Goal: Navigation & Orientation: Find specific page/section

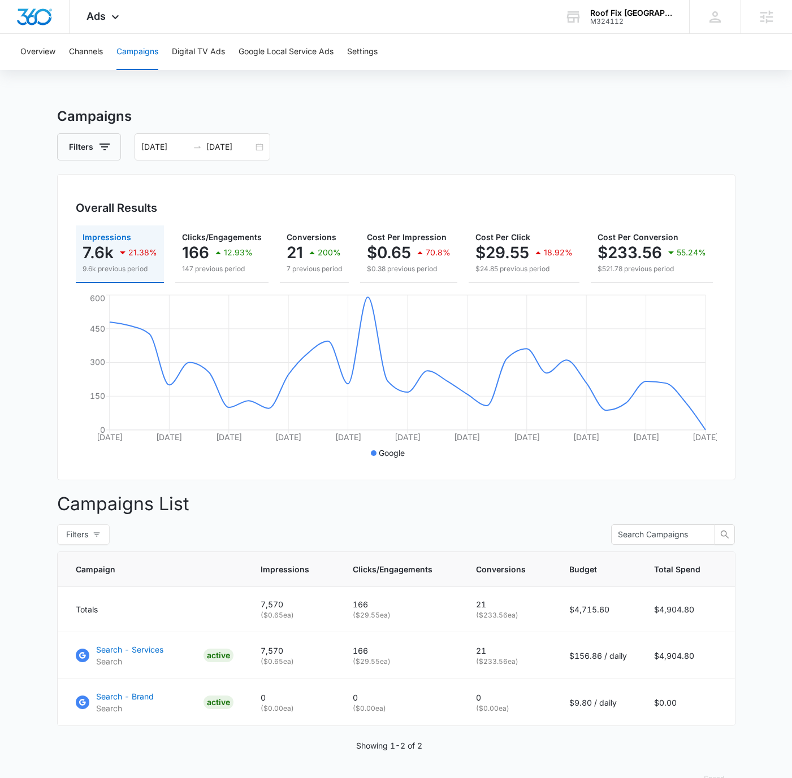
scroll to position [39, 0]
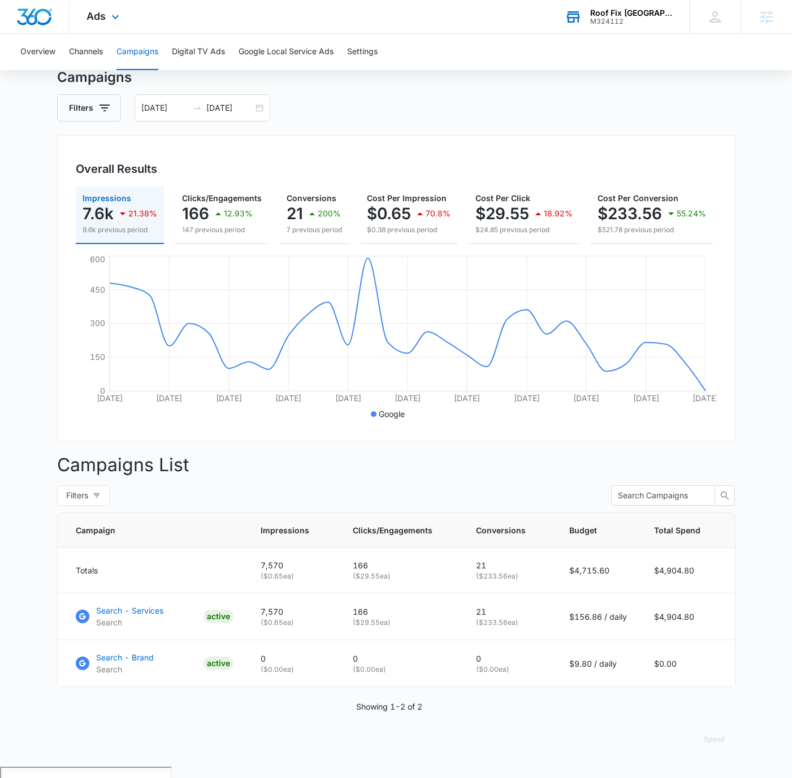
click at [640, 21] on div "M324112" at bounding box center [631, 22] width 82 height 8
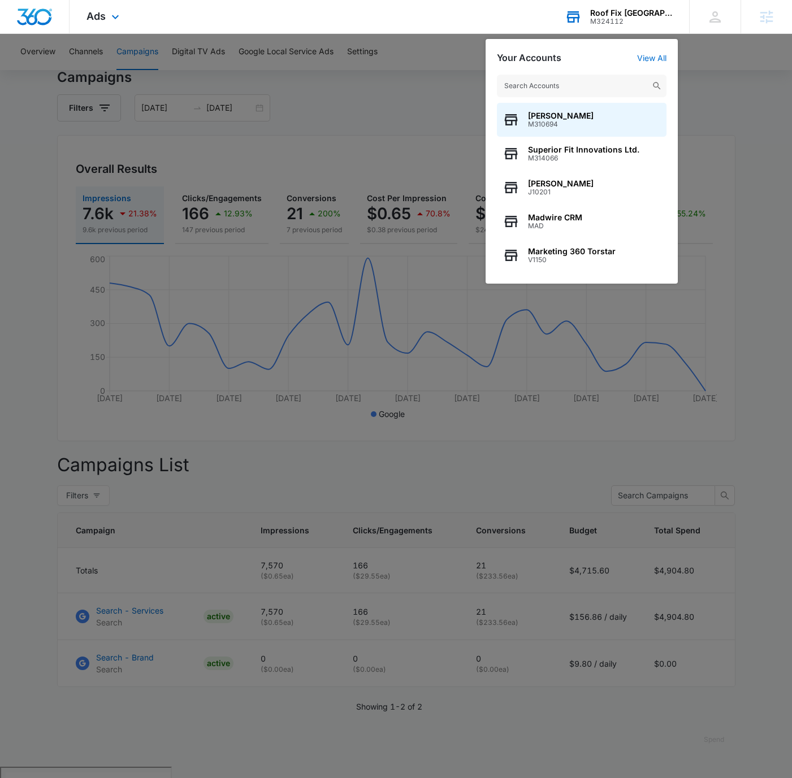
click at [590, 80] on input "text" at bounding box center [581, 86] width 169 height 23
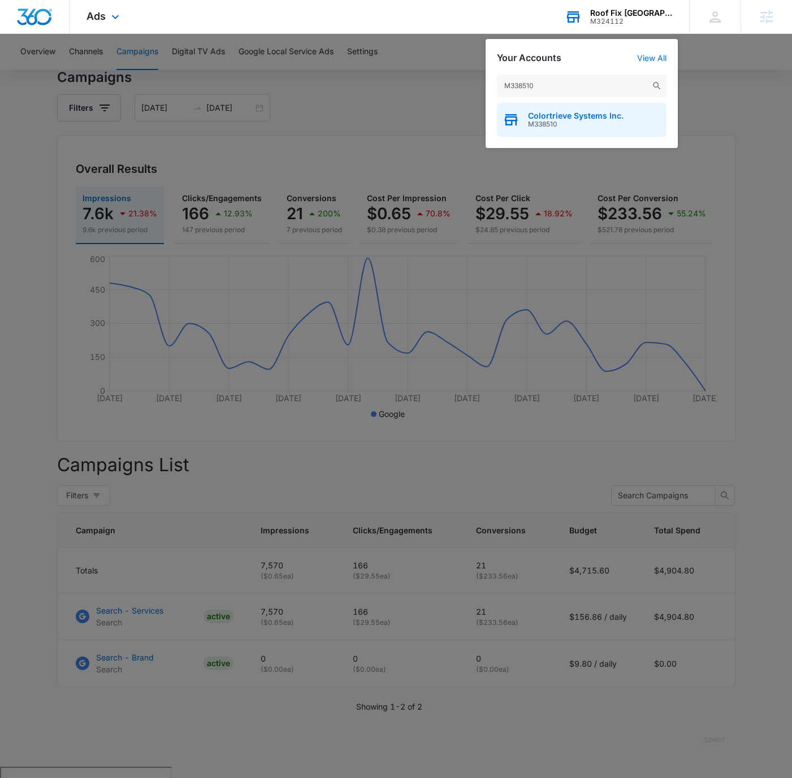
type input "M338510"
click at [604, 119] on span "Colortrieve Systems Inc." at bounding box center [575, 115] width 95 height 9
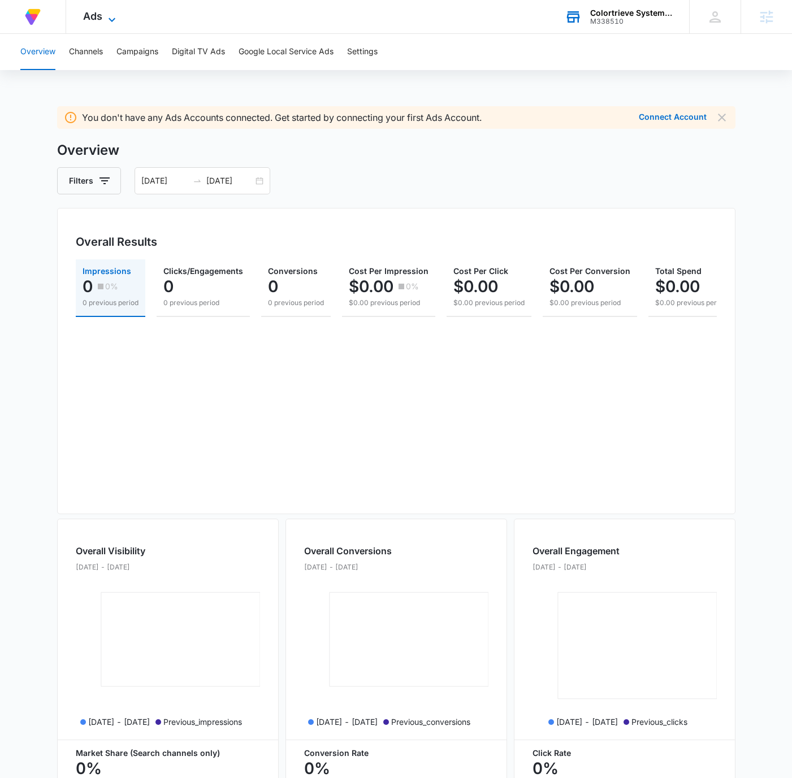
click at [107, 18] on icon at bounding box center [112, 20] width 14 height 14
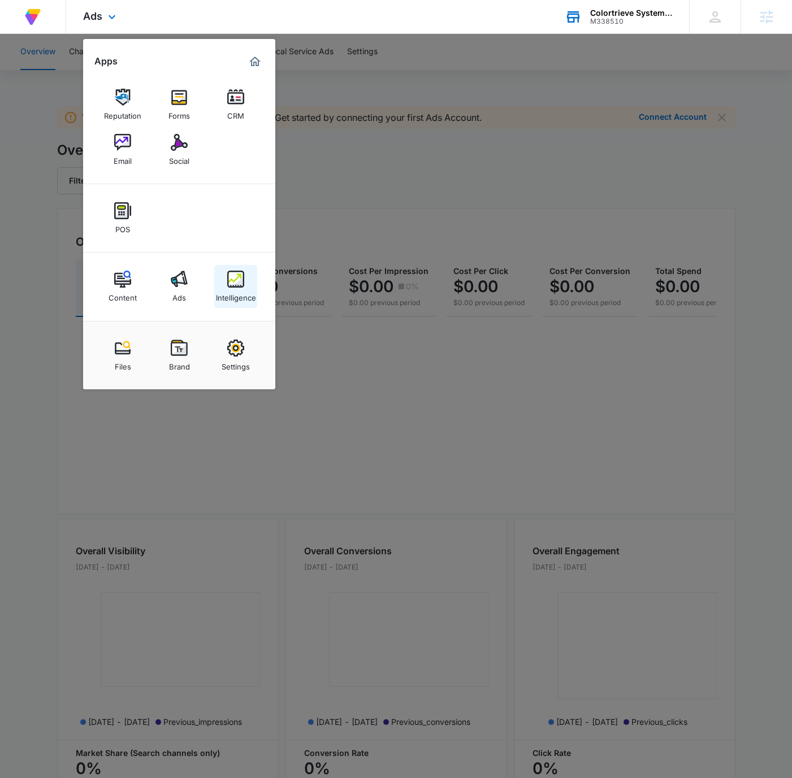
click at [237, 277] on img at bounding box center [235, 279] width 17 height 17
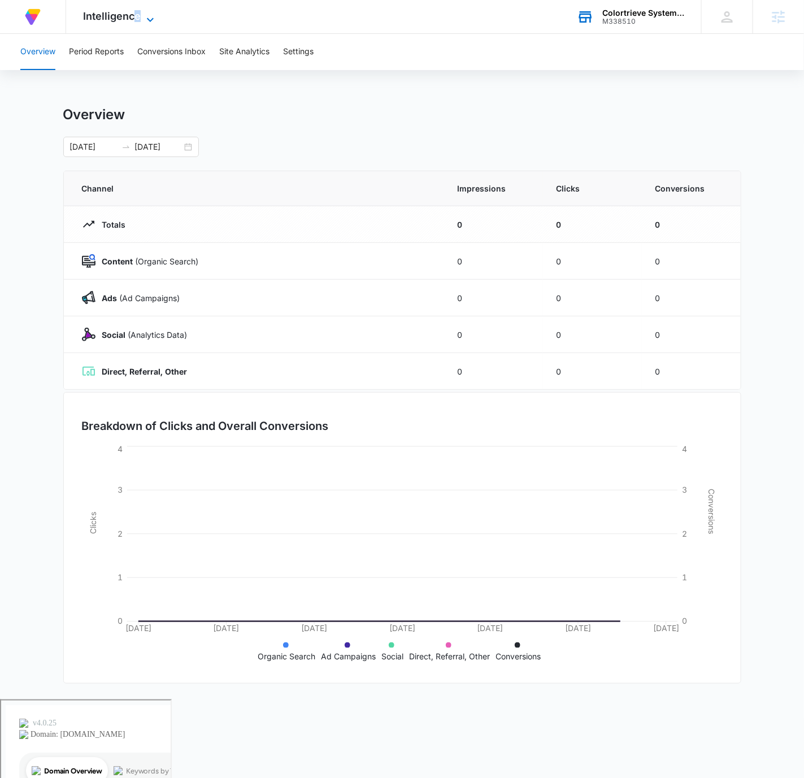
click at [135, 17] on div "Intelligence Apps Reputation Forms CRM Email Social POS Content Ads Intelligenc…" at bounding box center [120, 16] width 108 height 33
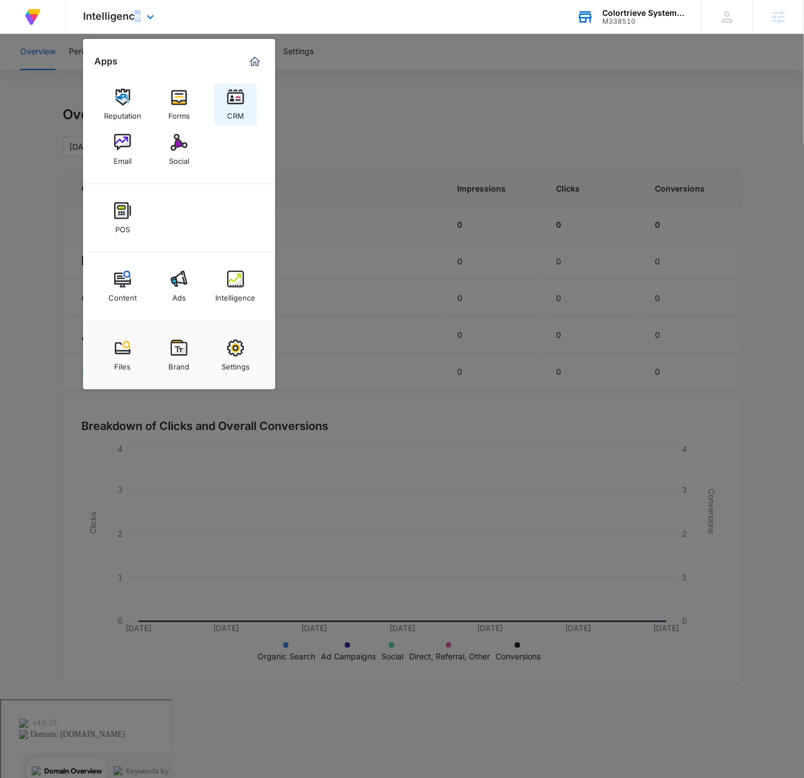
click at [238, 106] on img at bounding box center [235, 97] width 17 height 17
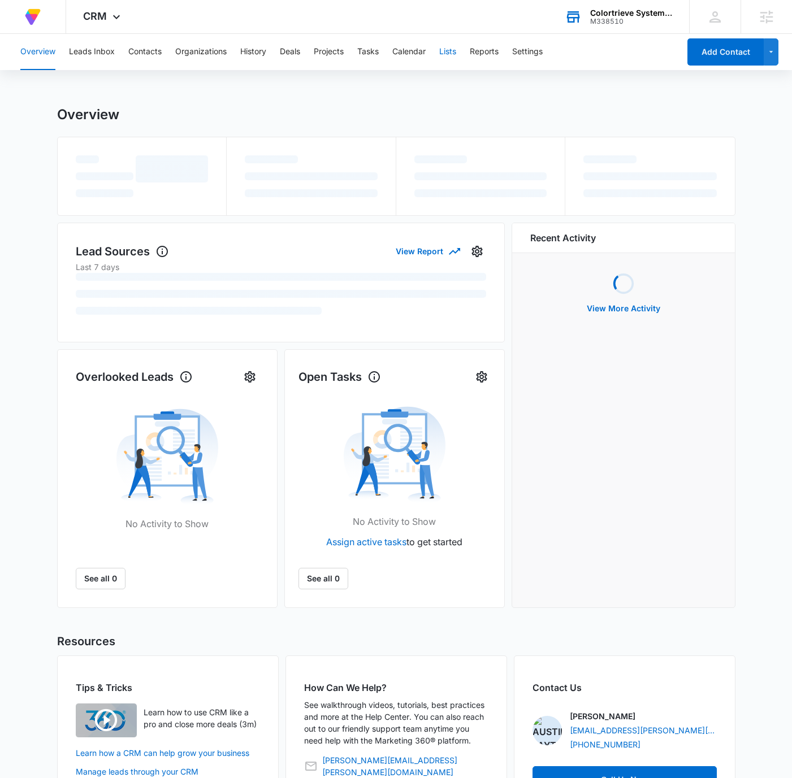
click at [456, 57] on button "Lists" at bounding box center [447, 52] width 17 height 36
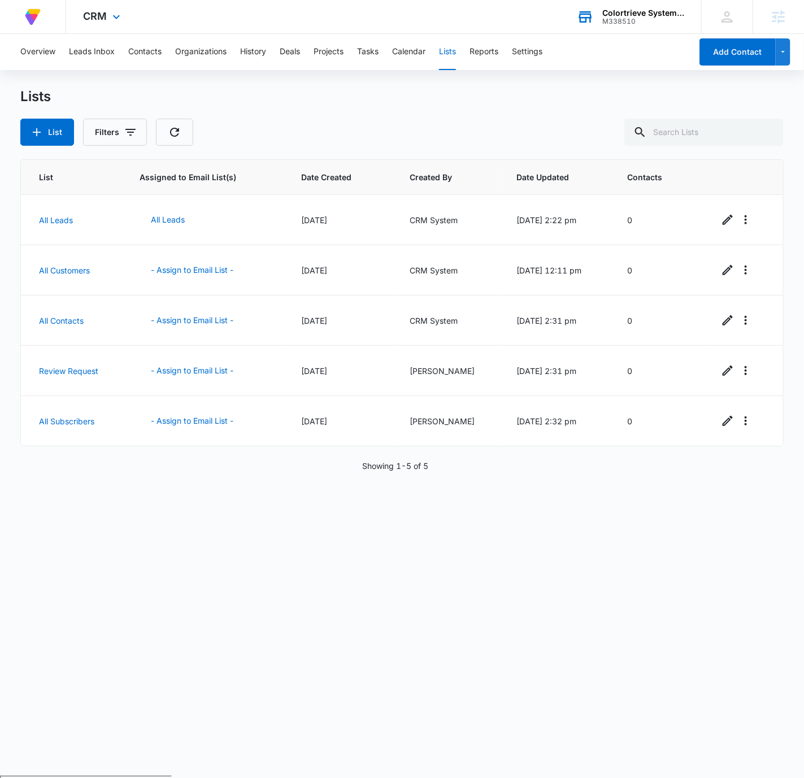
drag, startPoint x: 487, startPoint y: 115, endPoint x: 305, endPoint y: 33, distance: 200.0
click at [488, 115] on div "Lists List Filters" at bounding box center [402, 117] width 764 height 58
click at [111, 20] on icon at bounding box center [117, 20] width 14 height 14
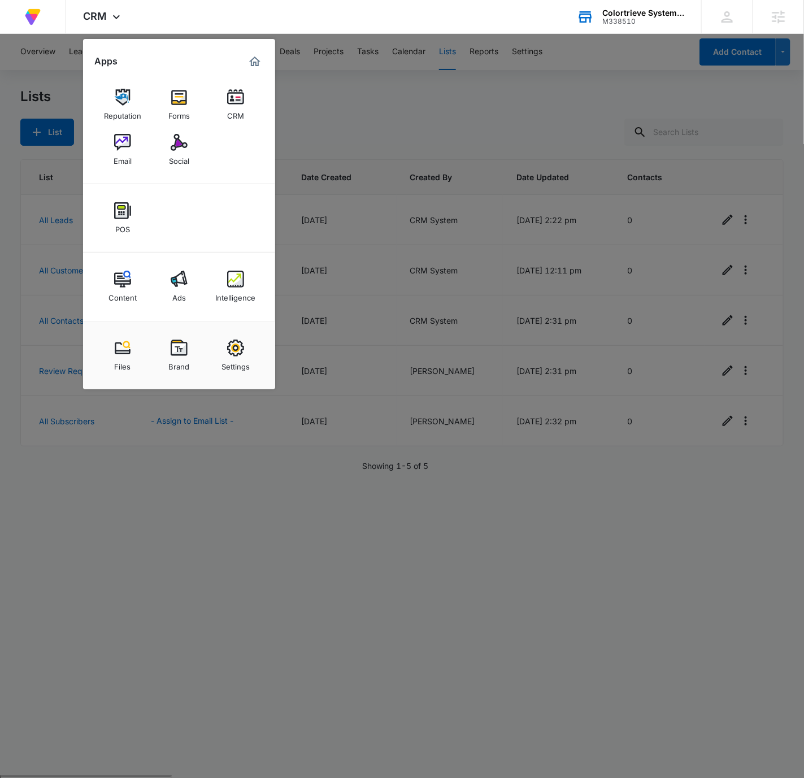
click at [125, 153] on div "Email" at bounding box center [123, 158] width 18 height 15
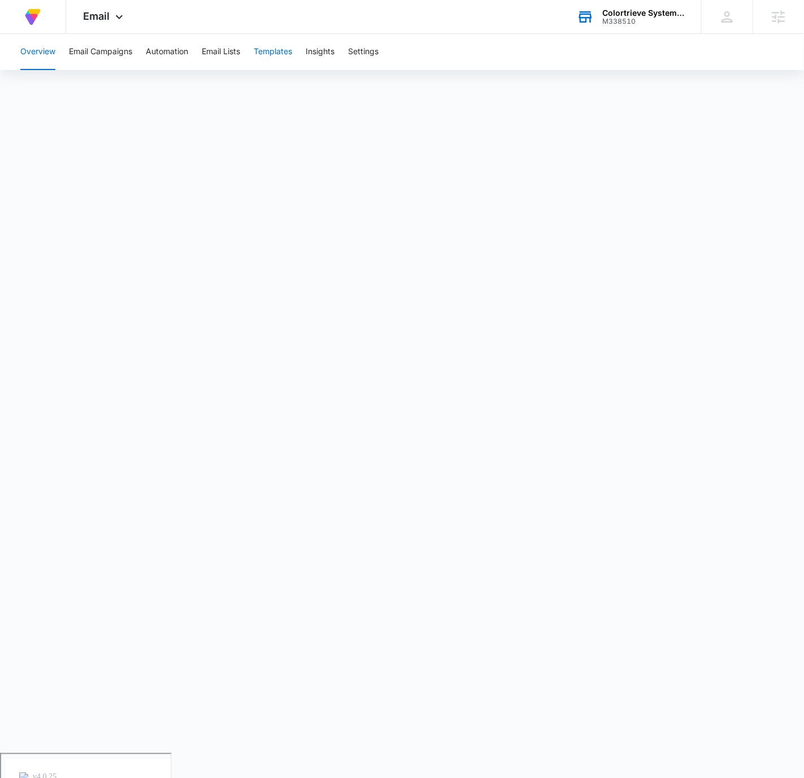
click at [259, 53] on button "Templates" at bounding box center [273, 52] width 38 height 36
click at [99, 21] on span "Email" at bounding box center [96, 16] width 27 height 12
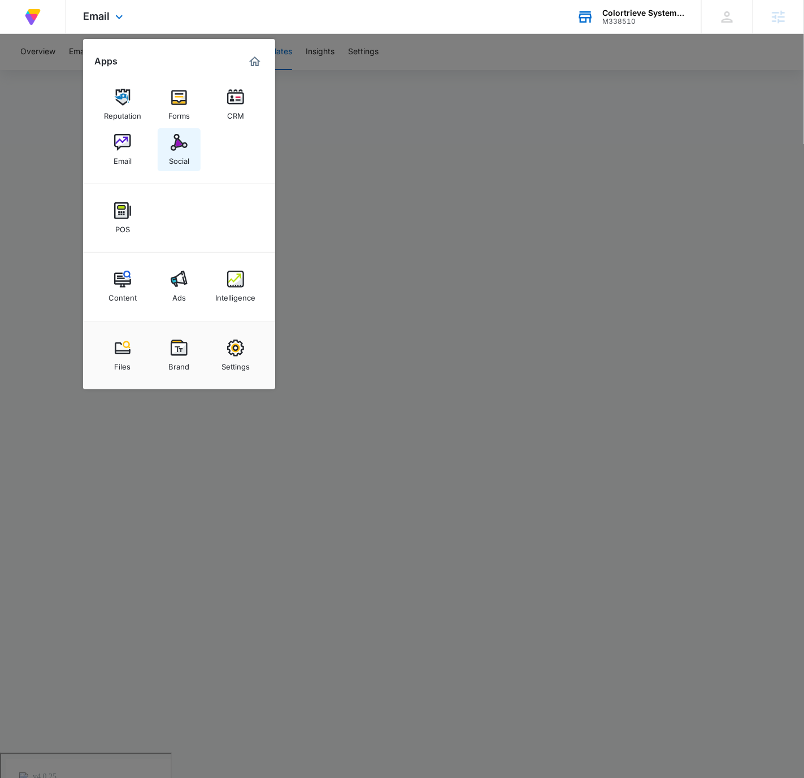
click at [186, 150] on img at bounding box center [179, 142] width 17 height 17
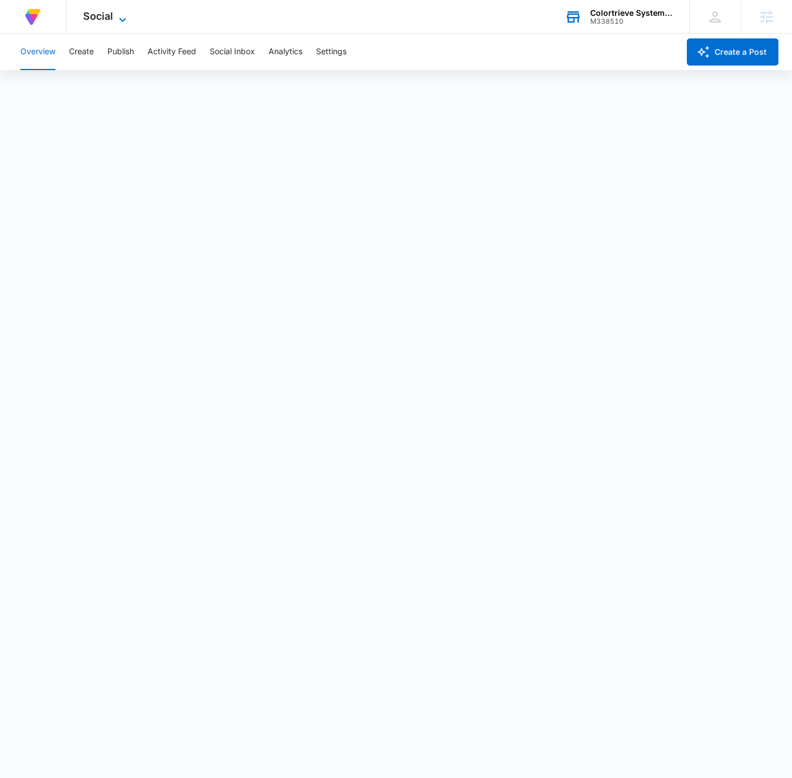
click at [99, 16] on span "Social" at bounding box center [98, 16] width 30 height 12
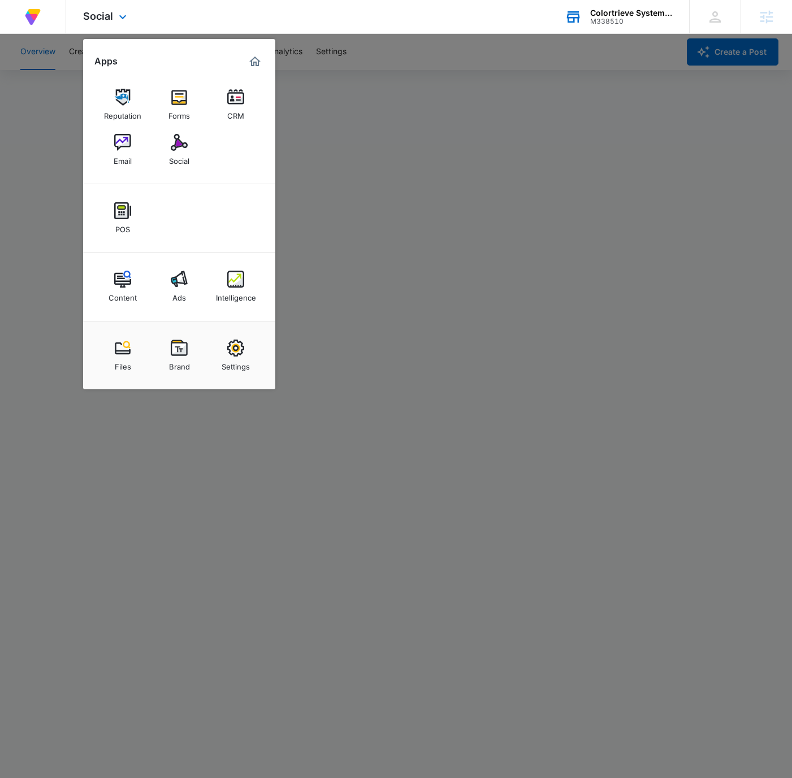
click at [144, 146] on div "Reputation Forms CRM Email Social" at bounding box center [179, 128] width 192 height 114
click at [127, 150] on img at bounding box center [122, 142] width 17 height 17
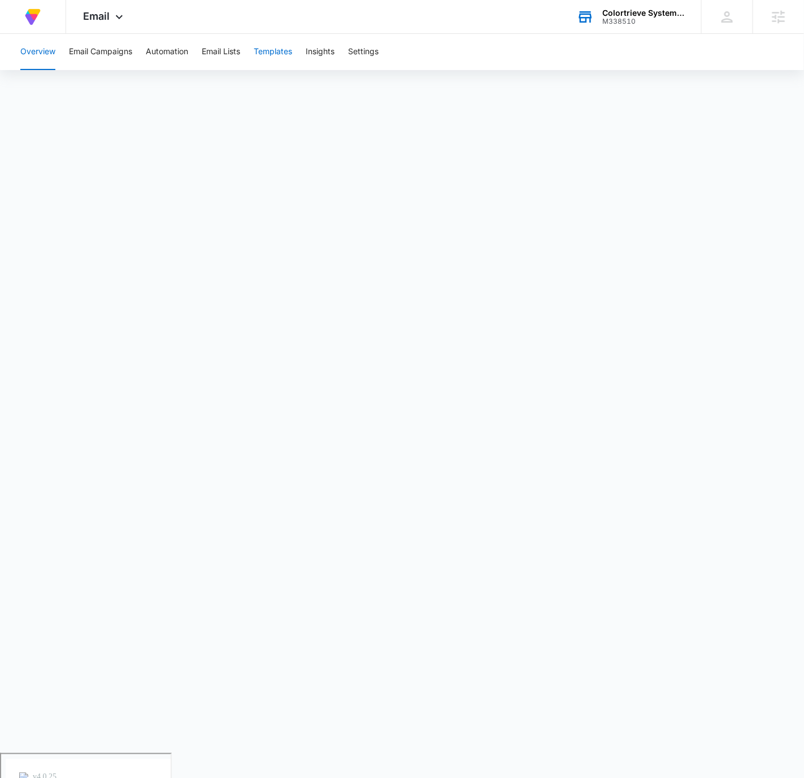
click at [281, 53] on button "Templates" at bounding box center [273, 52] width 38 height 36
click at [79, 41] on button "Email Campaigns" at bounding box center [100, 52] width 63 height 36
click at [284, 54] on button "Templates" at bounding box center [273, 52] width 38 height 36
click at [107, 52] on button "Email Campaigns" at bounding box center [100, 52] width 63 height 36
click at [356, 51] on button "Settings" at bounding box center [363, 52] width 31 height 36
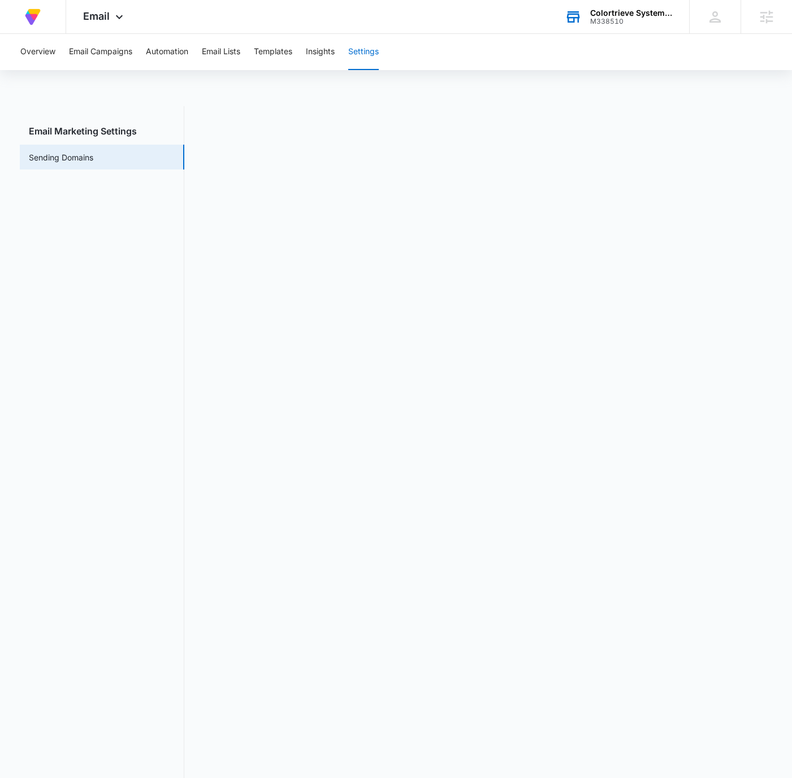
click at [341, 91] on div "Overview Email Campaigns Automation Email Lists Templates Insights Settings Ema…" at bounding box center [396, 418] width 792 height 769
click at [127, 55] on button "Email Campaigns" at bounding box center [100, 52] width 63 height 36
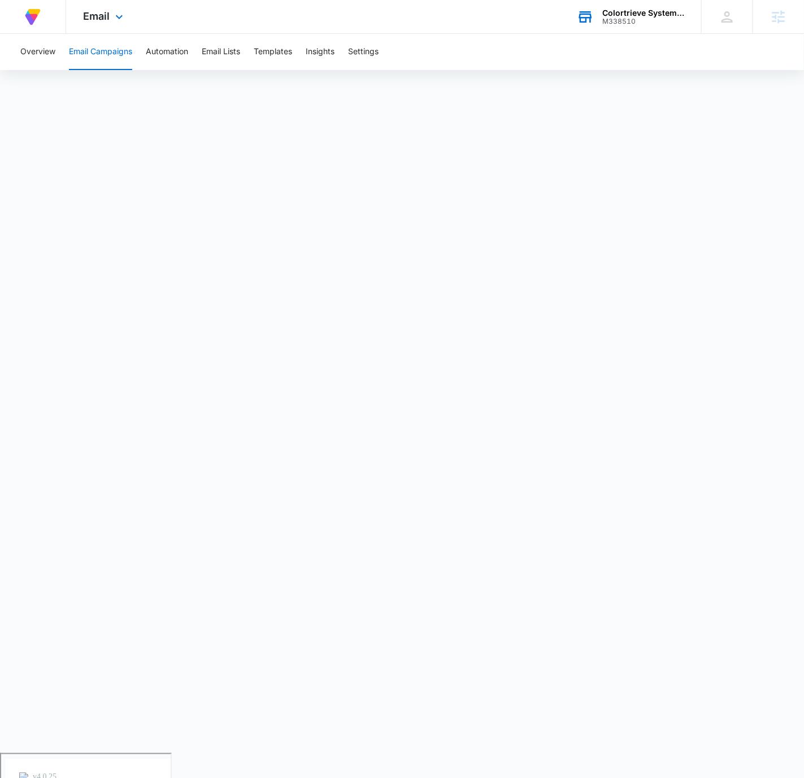
click at [494, 23] on div "At Volusion, we work hard to [PERSON_NAME] a great work environment where every…" at bounding box center [402, 17] width 804 height 34
click at [627, 14] on div "Colortrieve Systems Inc." at bounding box center [643, 12] width 82 height 9
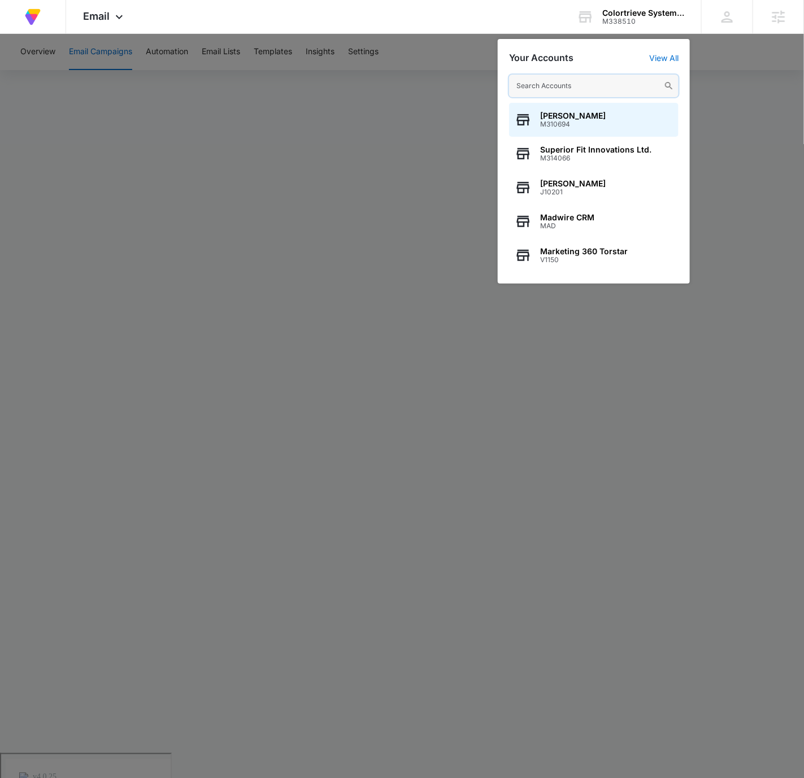
click at [571, 83] on input "text" at bounding box center [593, 86] width 169 height 23
paste input "M337308"
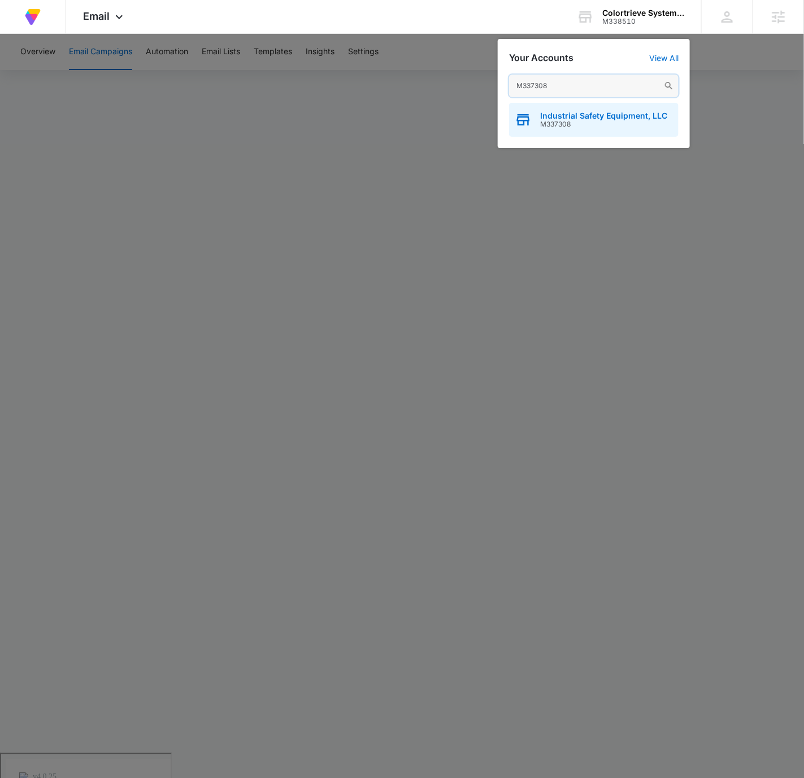
type input "M337308"
click at [620, 119] on span "Industrial Safety Equipment, LLC" at bounding box center [603, 115] width 127 height 9
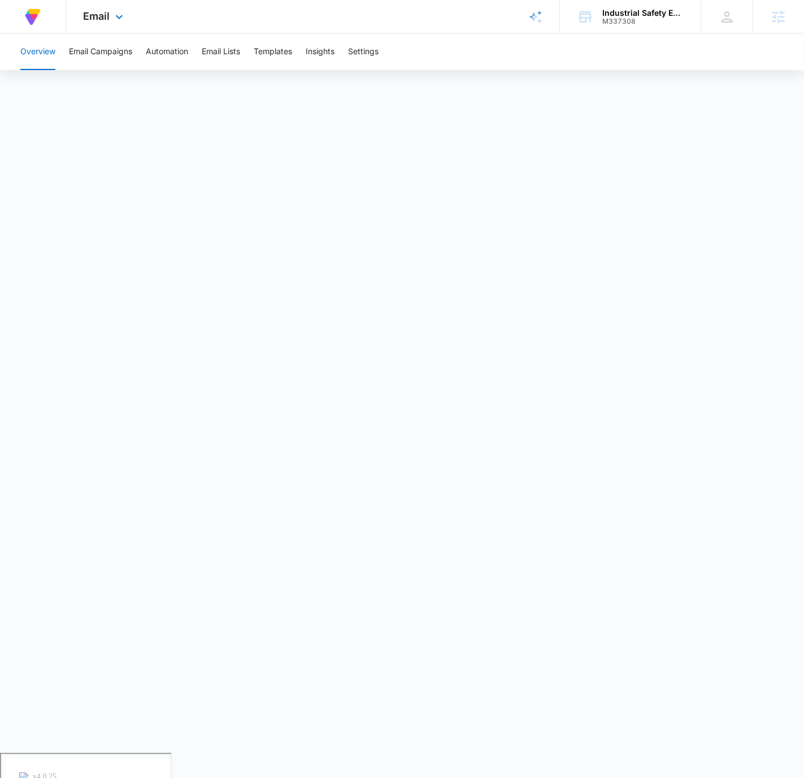
click at [431, 15] on div "At Volusion, we work hard to [PERSON_NAME] a great work environment where every…" at bounding box center [402, 17] width 804 height 34
click at [100, 46] on button "Email Campaigns" at bounding box center [100, 52] width 63 height 36
click at [268, 54] on button "Templates" at bounding box center [273, 52] width 38 height 36
click at [97, 54] on button "Email Campaigns" at bounding box center [100, 52] width 63 height 36
click at [284, 55] on button "Templates" at bounding box center [273, 52] width 38 height 36
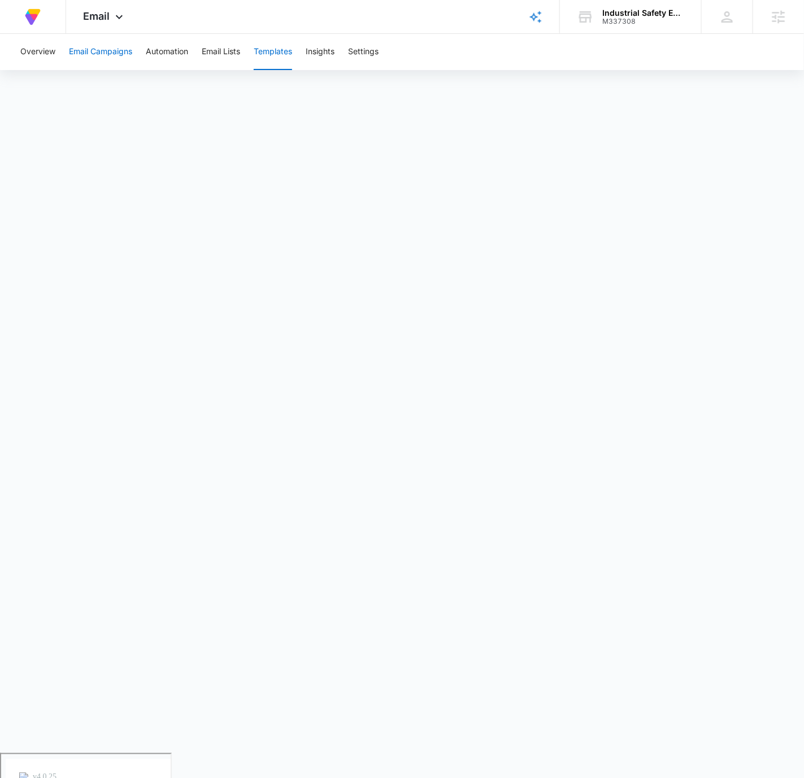
click at [112, 54] on button "Email Campaigns" at bounding box center [100, 52] width 63 height 36
click at [102, 14] on span "Email" at bounding box center [96, 16] width 27 height 12
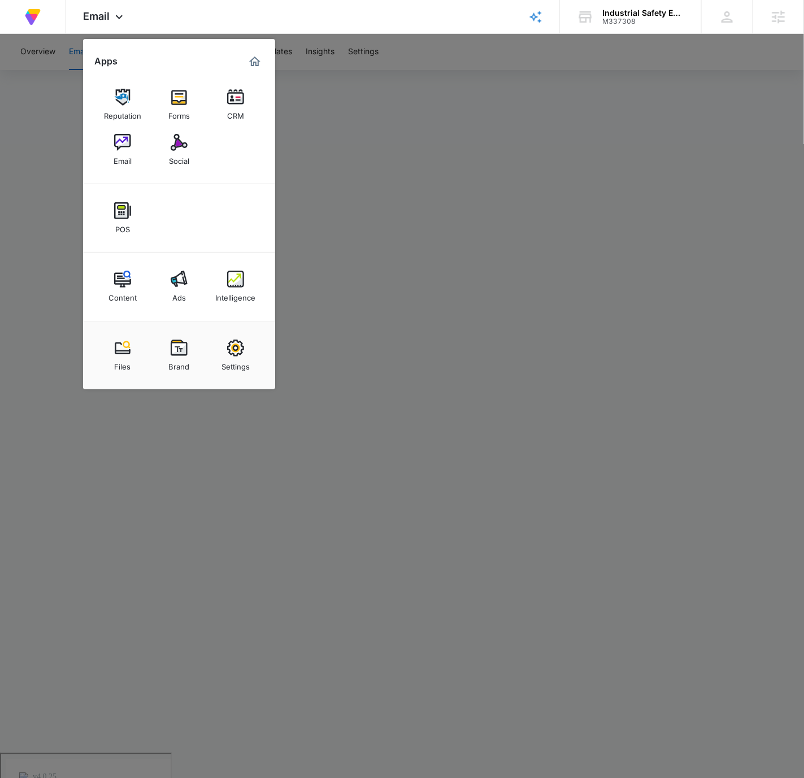
click at [560, 94] on div at bounding box center [402, 389] width 804 height 778
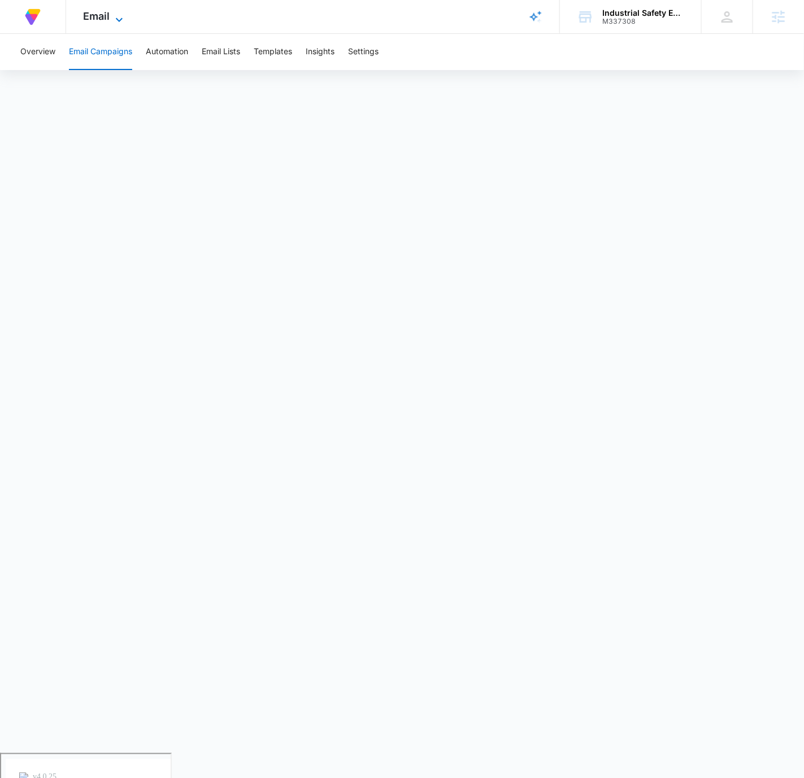
click at [115, 18] on icon at bounding box center [119, 20] width 14 height 14
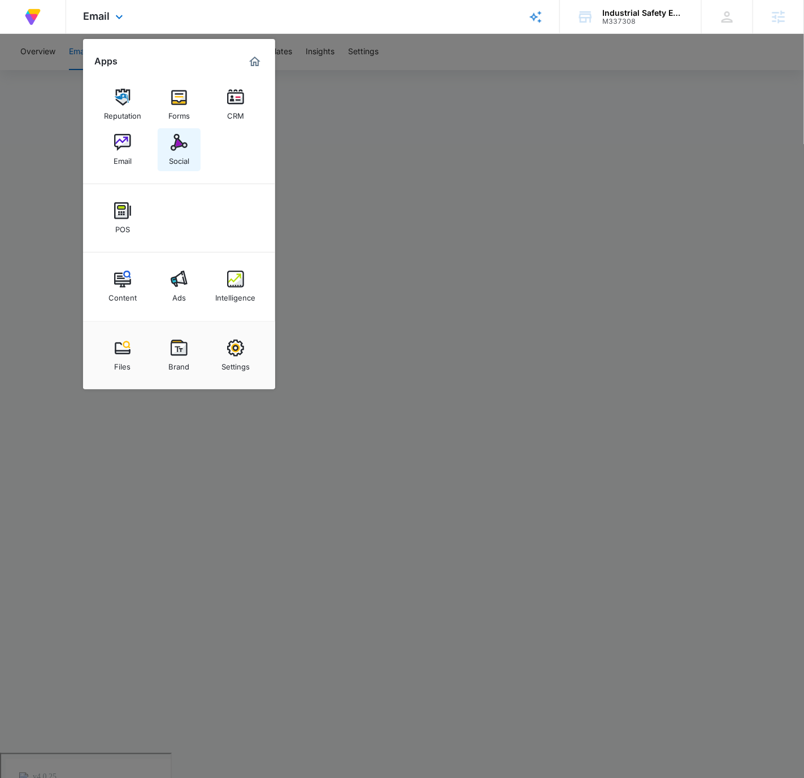
click at [186, 166] on div "Social" at bounding box center [179, 158] width 20 height 15
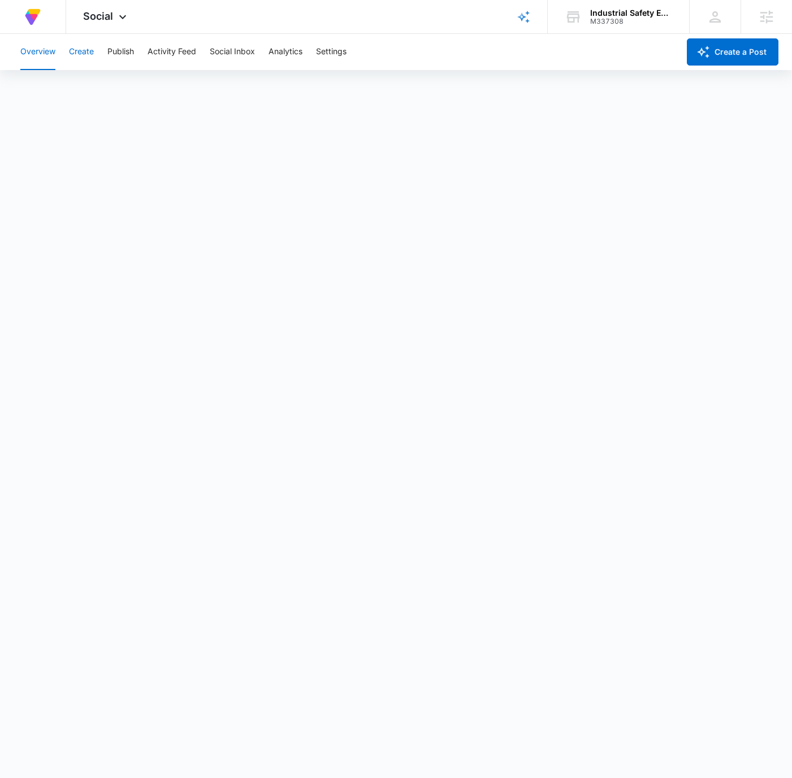
click at [87, 56] on button "Create" at bounding box center [81, 52] width 25 height 36
click at [114, 94] on button "Approvals" at bounding box center [111, 87] width 38 height 32
drag, startPoint x: 135, startPoint y: 19, endPoint x: 128, endPoint y: 18, distance: 6.8
click at [130, 18] on div "Social Apps Reputation Forms CRM Email Social POS Content Ads Intelligence File…" at bounding box center [106, 16] width 80 height 33
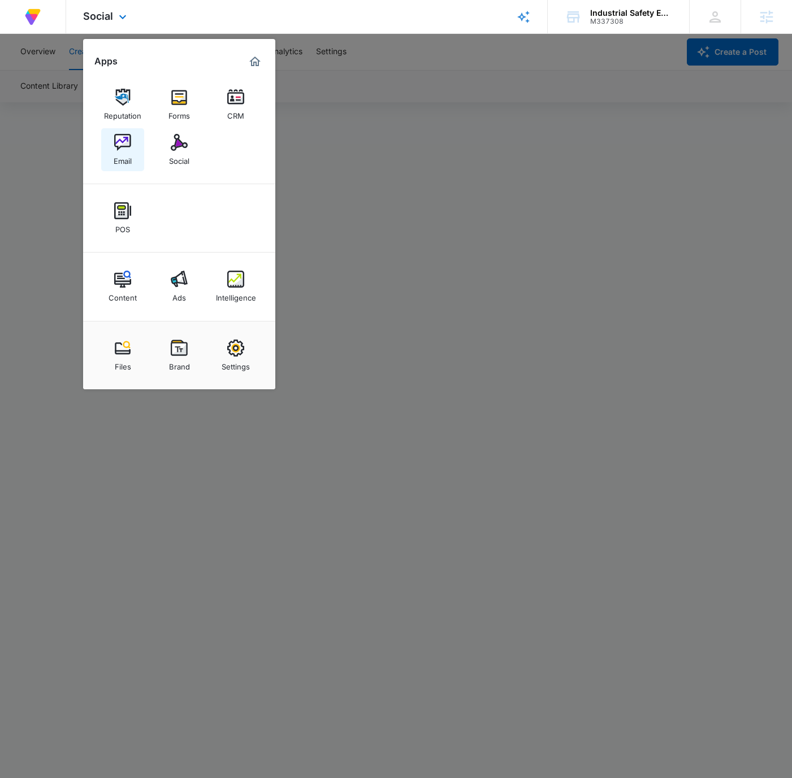
click at [125, 158] on div "Email" at bounding box center [123, 158] width 18 height 15
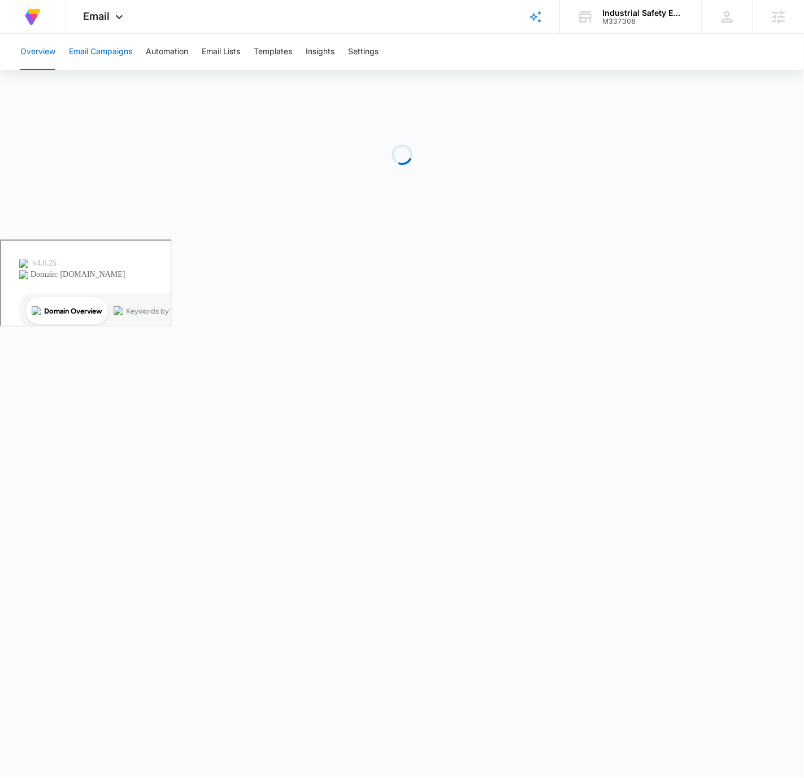
click at [101, 51] on button "Email Campaigns" at bounding box center [100, 52] width 63 height 36
click at [511, 75] on div "Overview Email Campaigns Automation Email Lists Templates Insights Settings" at bounding box center [402, 393] width 804 height 719
click at [599, 16] on div "Industrial Safety Equipment, LLC M337308 Your Accounts View All" at bounding box center [630, 16] width 141 height 33
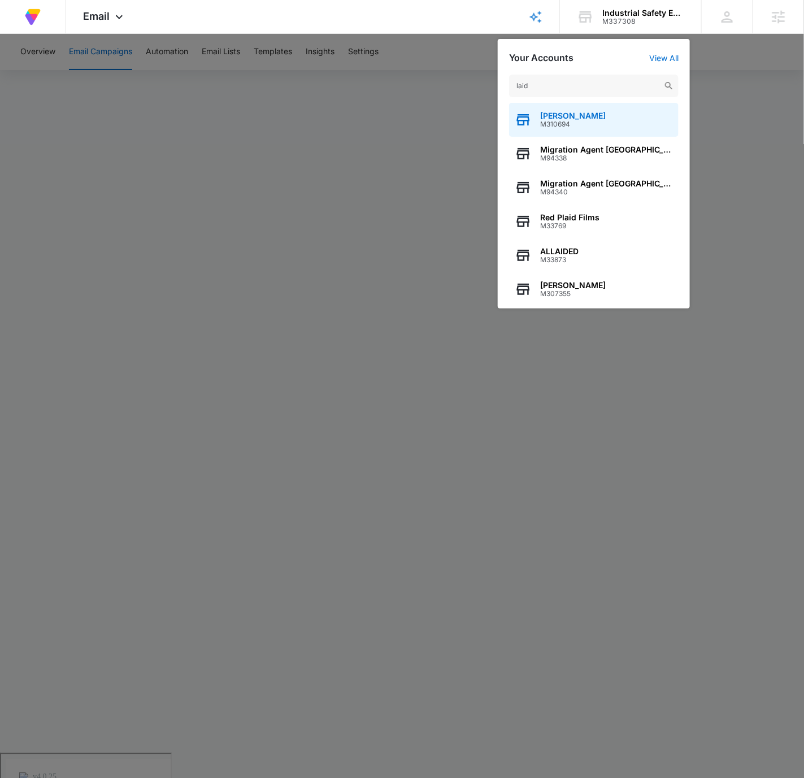
type input "laid"
click at [606, 119] on span "[PERSON_NAME]" at bounding box center [573, 115] width 66 height 9
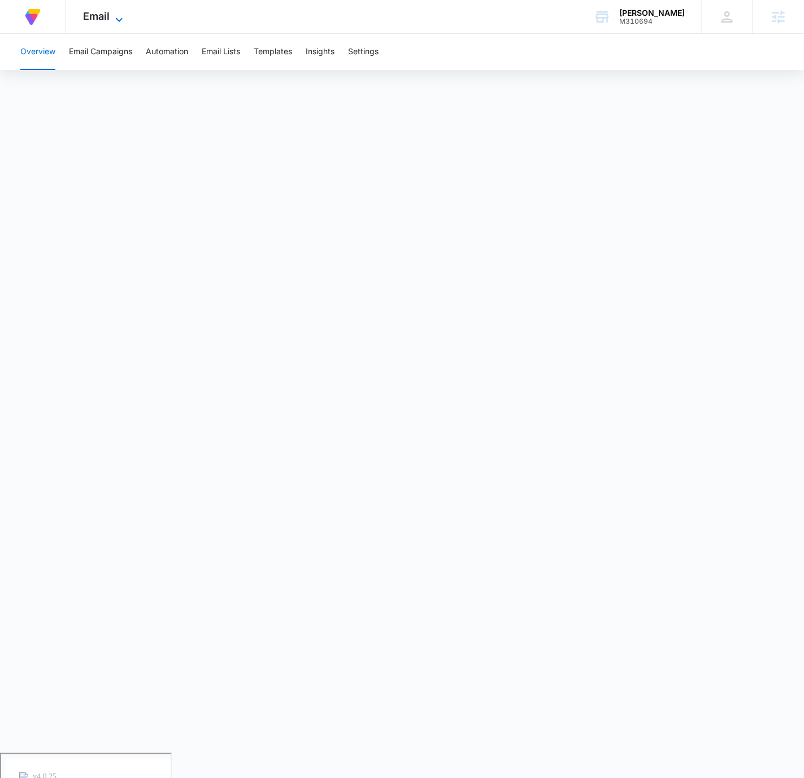
click at [116, 13] on icon at bounding box center [119, 20] width 14 height 14
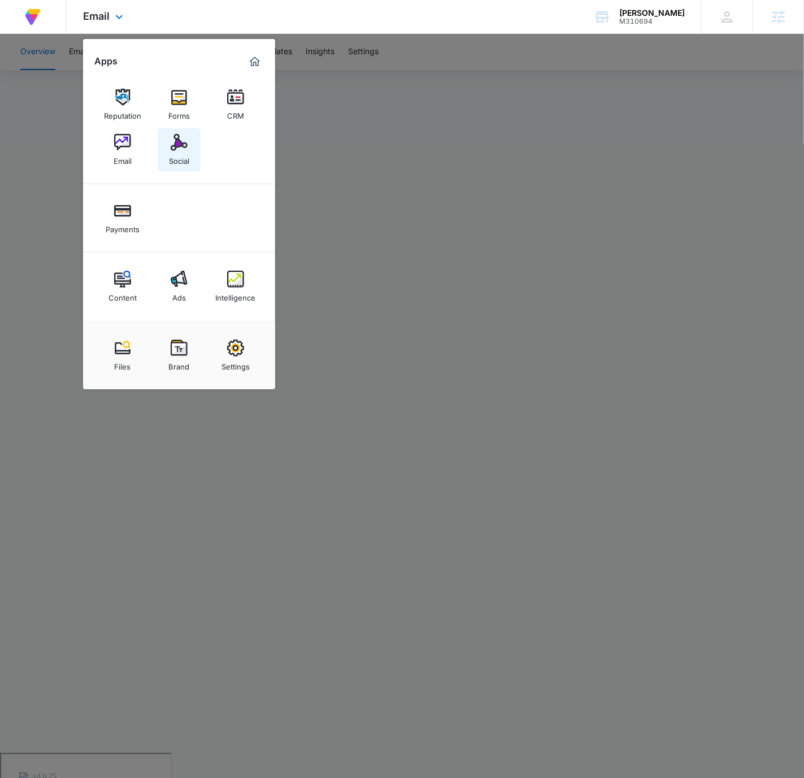
click at [182, 147] on img at bounding box center [179, 142] width 17 height 17
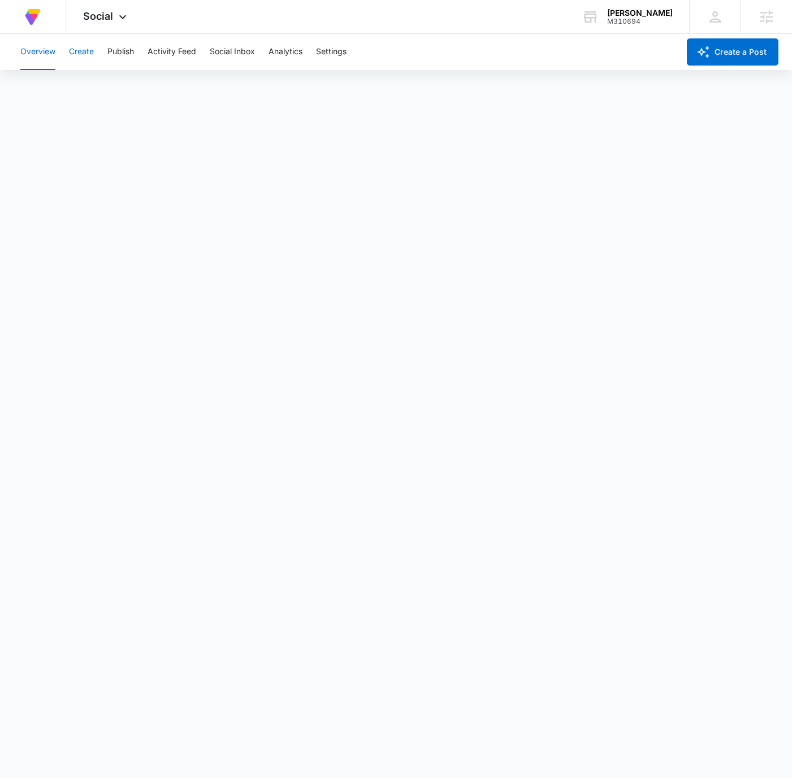
click at [85, 54] on button "Create" at bounding box center [81, 52] width 25 height 36
click at [642, 18] on div "M310694" at bounding box center [640, 22] width 66 height 8
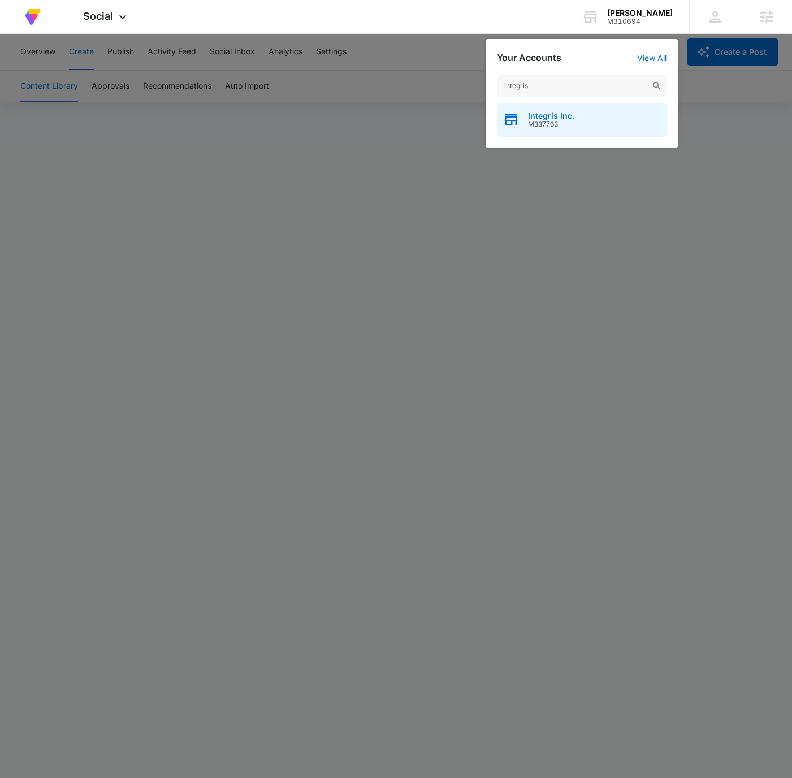
type input "integris"
click at [623, 115] on div "Integris Inc. M337763" at bounding box center [581, 120] width 169 height 34
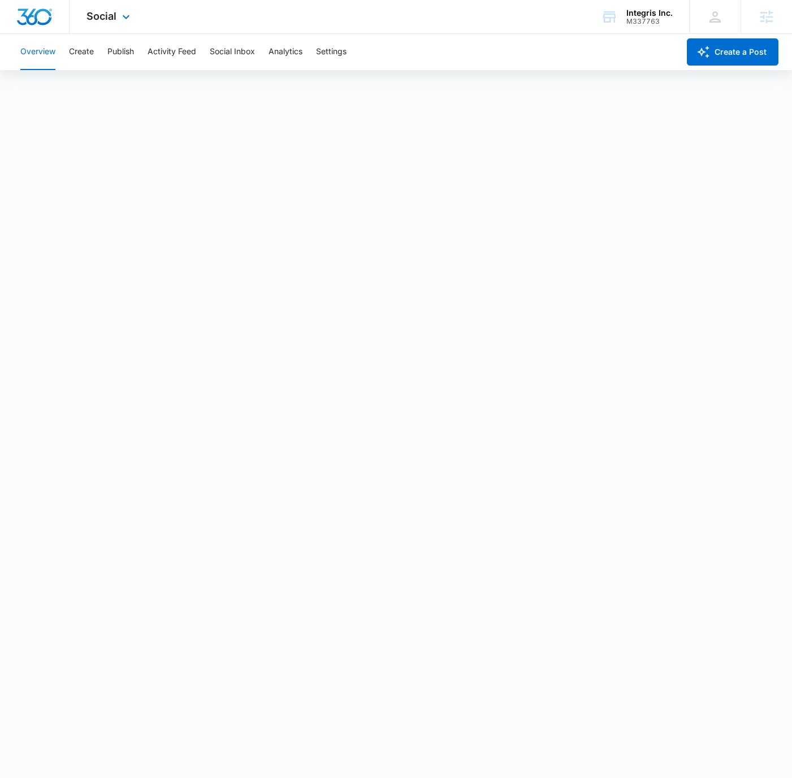
click at [132, 10] on div "Social Apps Reputation Forms CRM Email Social POS Content Ads Intelligence File…" at bounding box center [109, 16] width 80 height 33
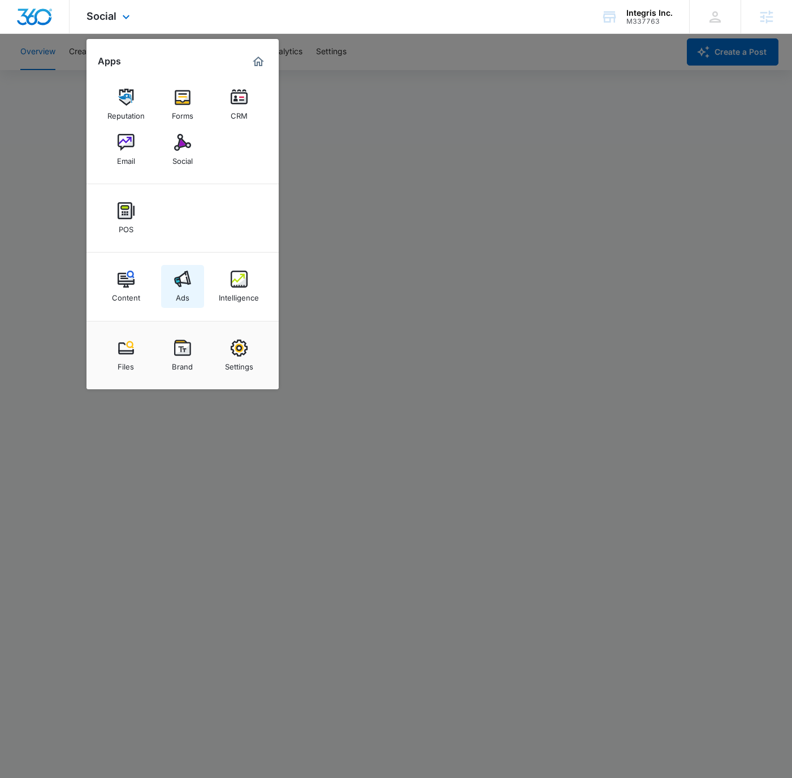
click at [180, 280] on img at bounding box center [182, 279] width 17 height 17
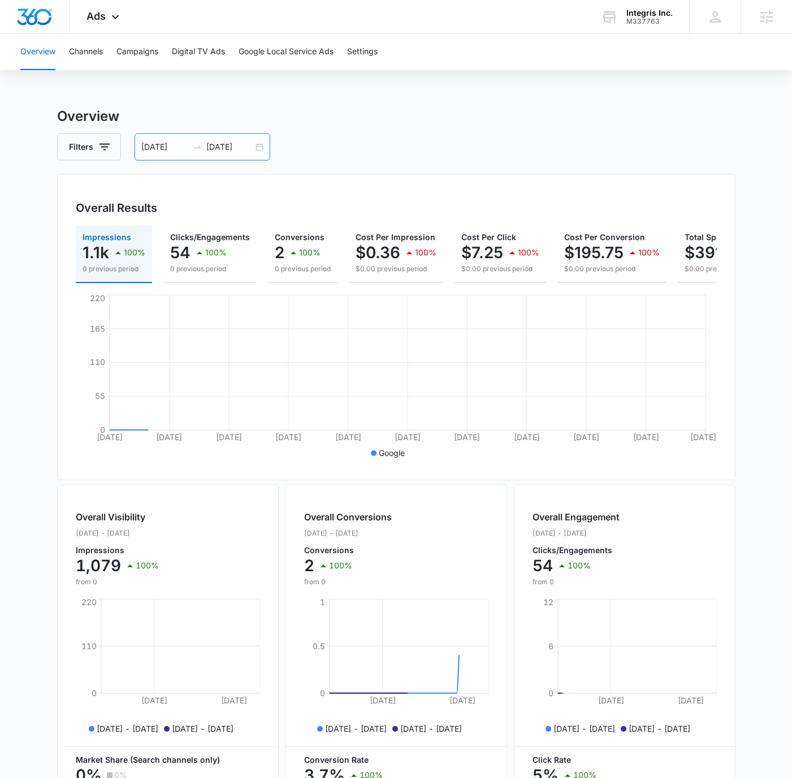
click at [255, 151] on div "[DATE] [DATE]" at bounding box center [202, 146] width 136 height 27
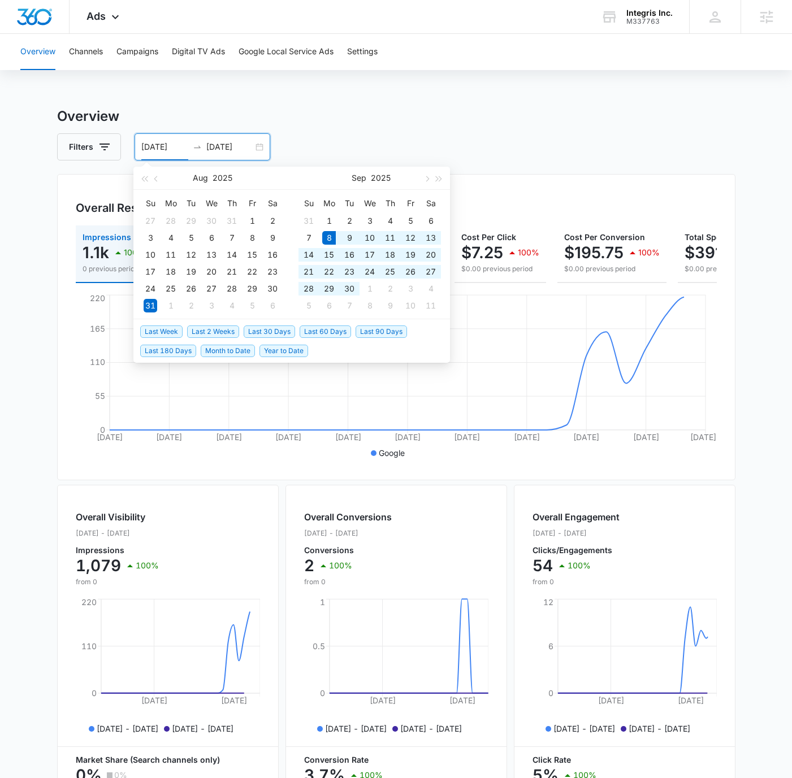
click at [262, 327] on span "Last 30 Days" at bounding box center [269, 331] width 51 height 12
type input "[DATE]"
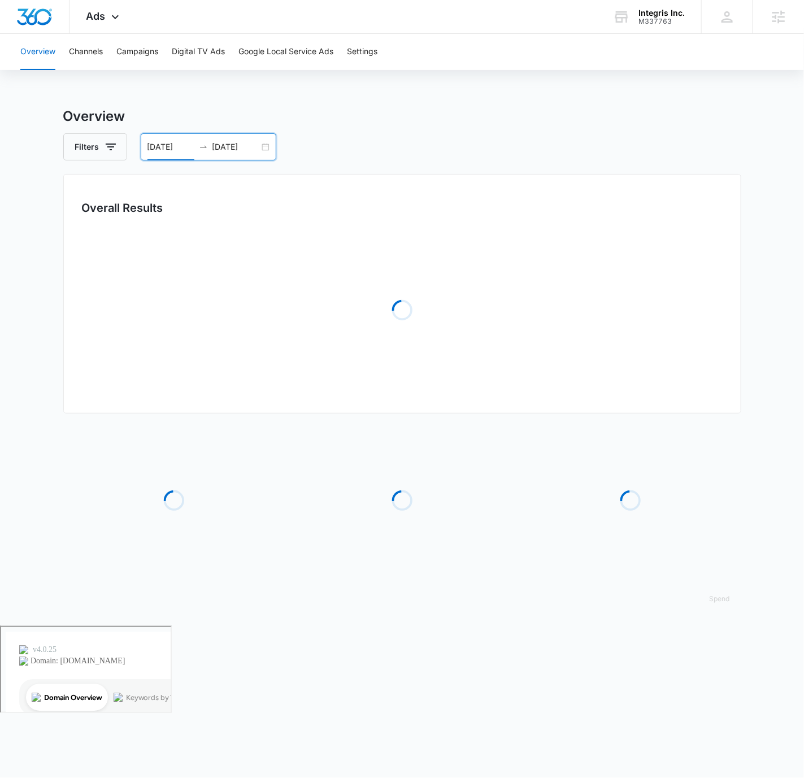
click at [382, 132] on div "Overview Filters [DATE] [DATE] Overall Results Loading Loading Loading Loading …" at bounding box center [402, 366] width 678 height 520
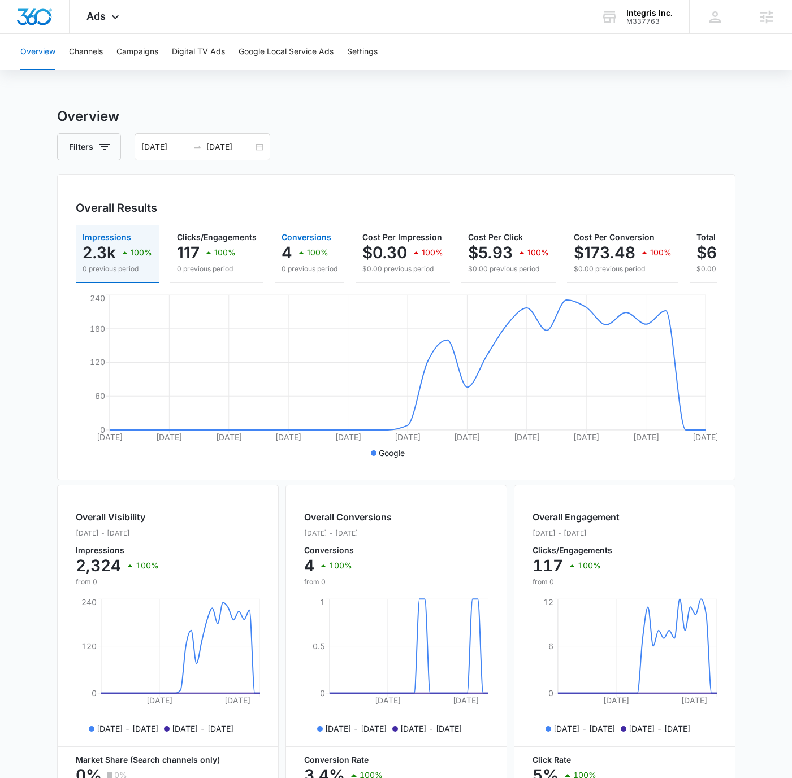
click at [305, 266] on p "0 previous period" at bounding box center [309, 269] width 56 height 10
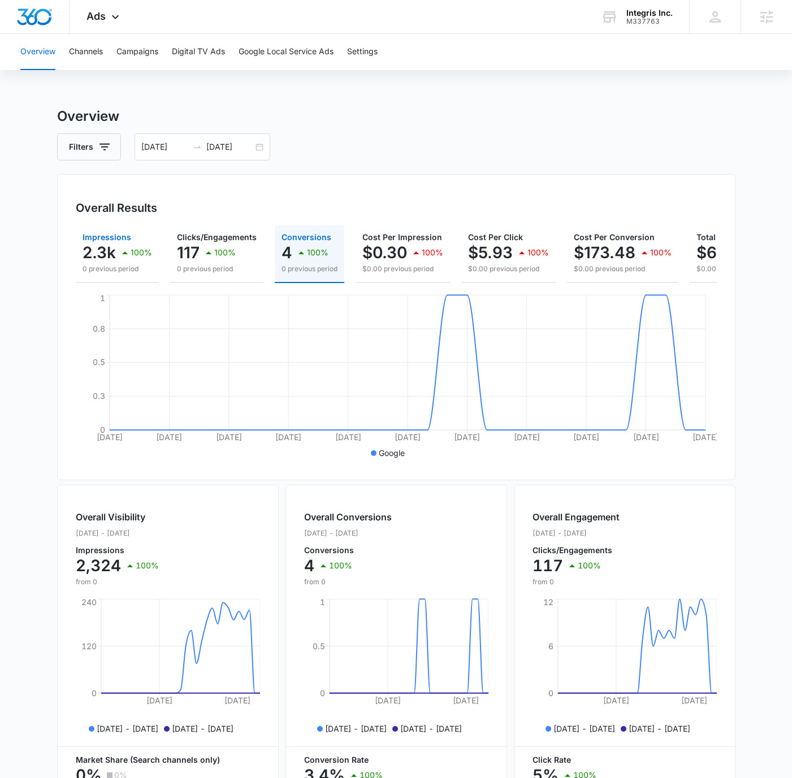
click at [100, 249] on p "2.3k" at bounding box center [98, 253] width 33 height 18
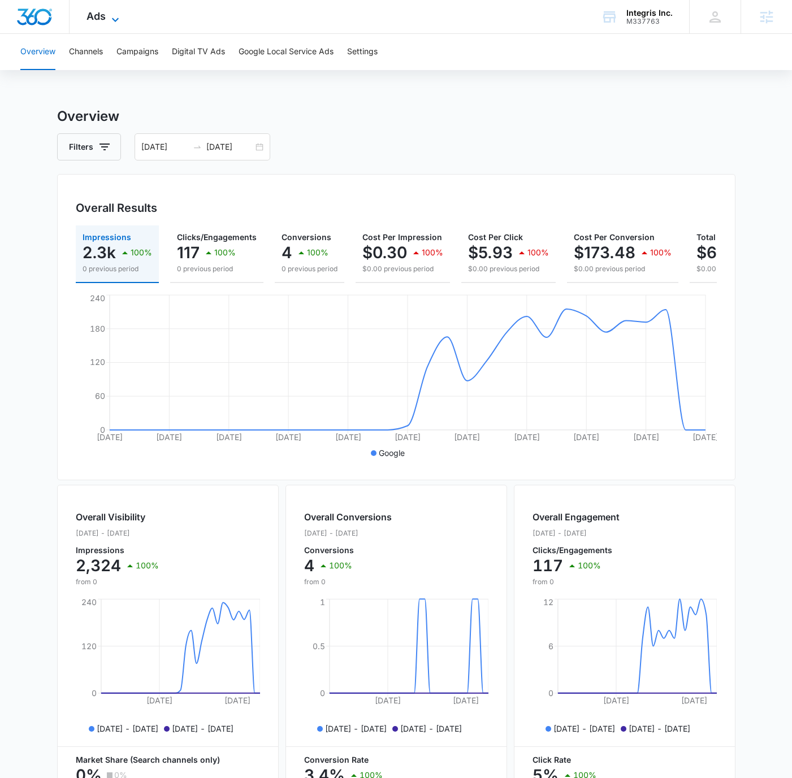
click at [112, 13] on icon at bounding box center [115, 20] width 14 height 14
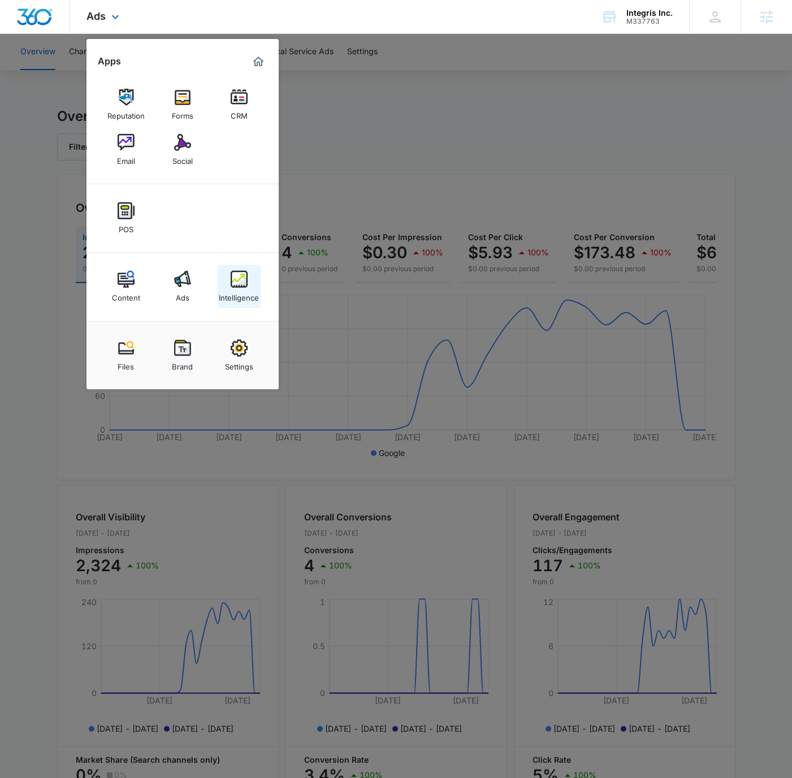
click at [238, 268] on link "Intelligence" at bounding box center [239, 286] width 43 height 43
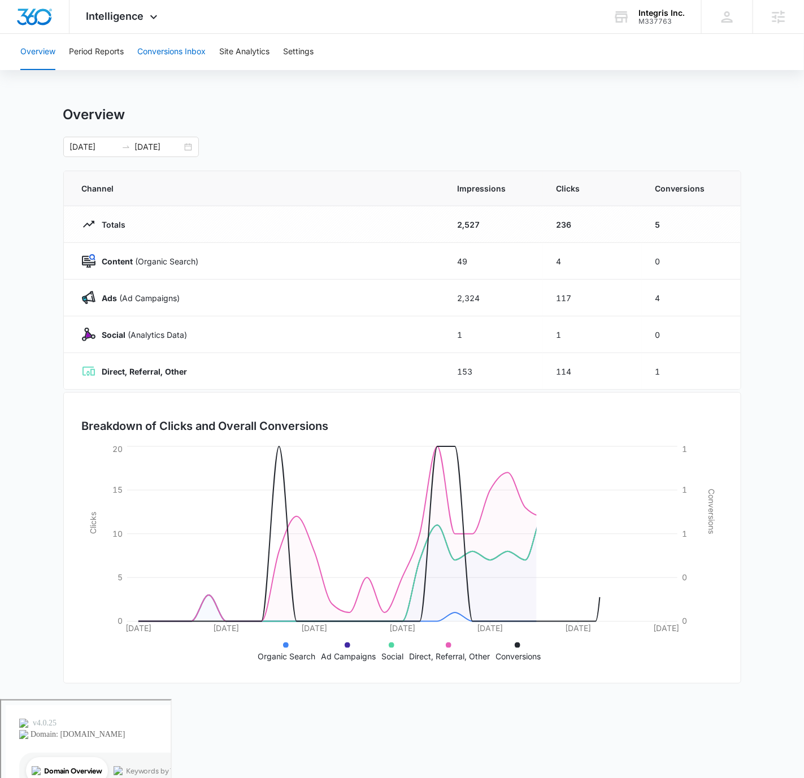
click at [205, 48] on button "Conversions Inbox" at bounding box center [171, 52] width 68 height 36
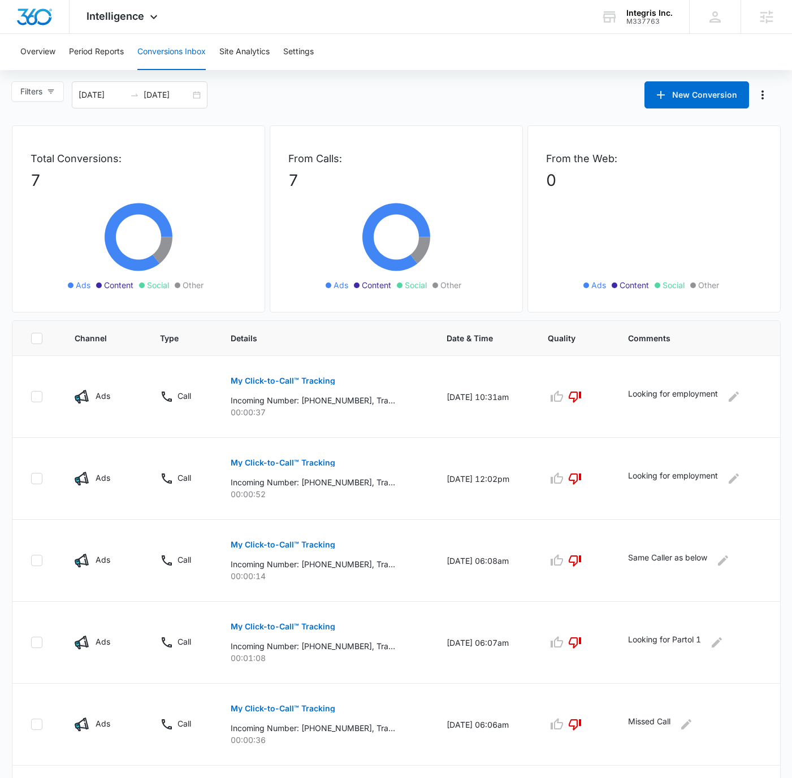
click at [320, 101] on div "Filters [DATE] [DATE] New Conversion" at bounding box center [396, 94] width 792 height 27
click at [132, 19] on span "Intelligence" at bounding box center [115, 16] width 58 height 12
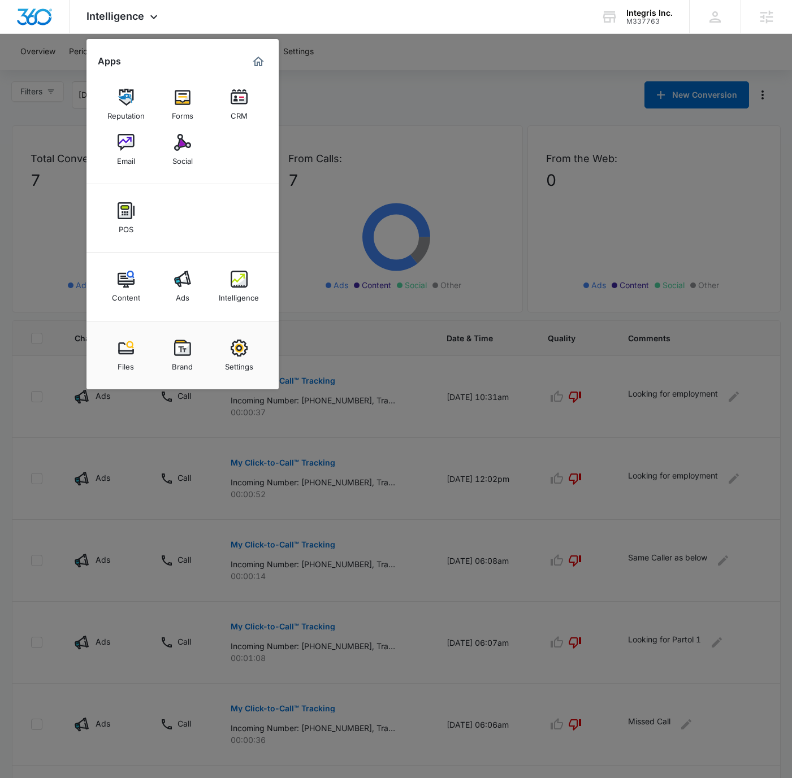
click at [241, 283] on img at bounding box center [239, 279] width 17 height 17
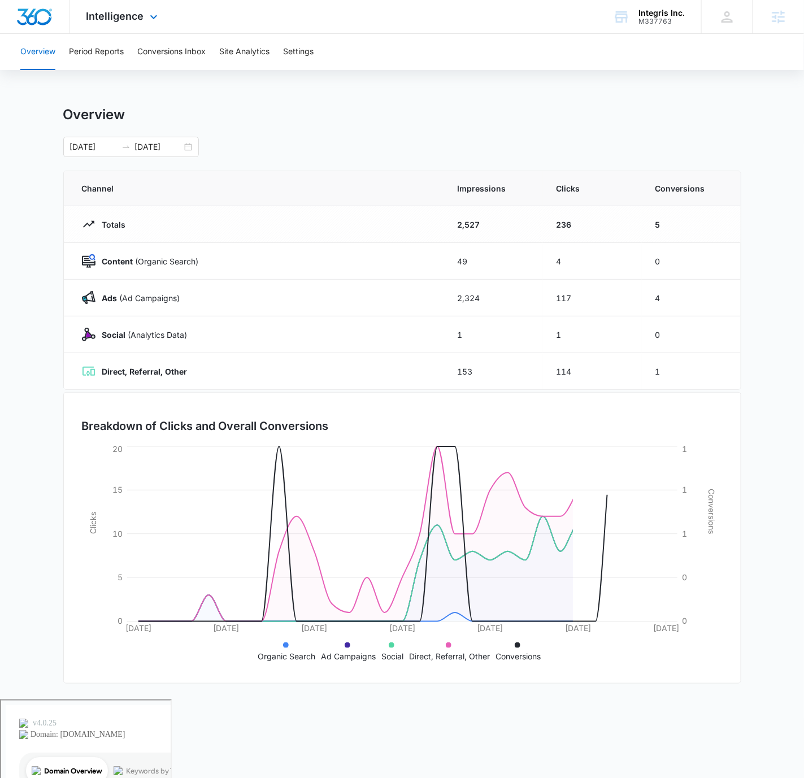
click at [464, 2] on div "Intelligence Apps Reputation Forms CRM Email Social POS Content Ads Intelligenc…" at bounding box center [402, 17] width 804 height 34
